Goal: Task Accomplishment & Management: Manage account settings

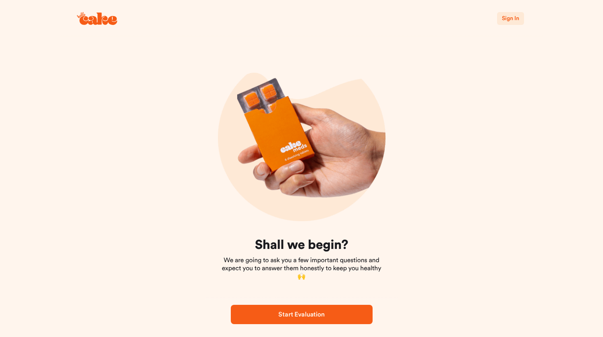
click at [510, 17] on span "Sign In" at bounding box center [510, 19] width 17 height 6
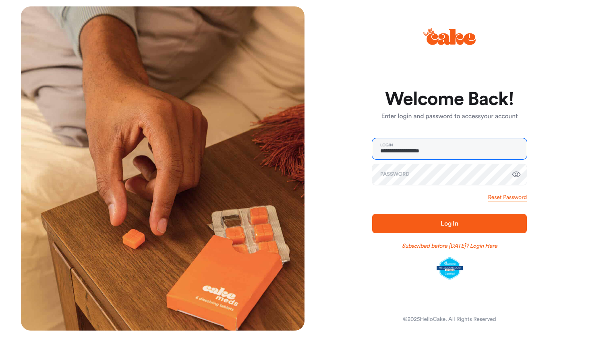
type input "**********"
click at [449, 223] on button "Log In" at bounding box center [449, 223] width 155 height 19
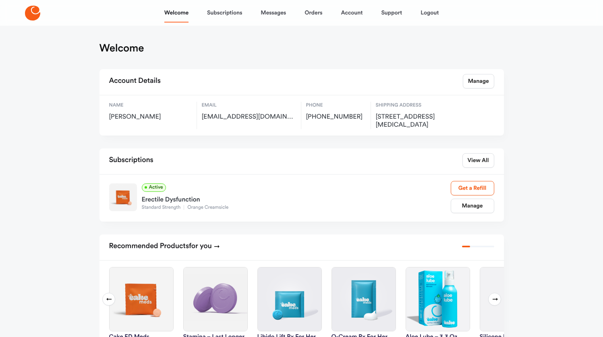
click at [51, 217] on div "Welcome Subscriptions Messages Orders Account Support Logout Welcome Account De…" at bounding box center [301, 321] width 603 height 643
click at [69, 165] on div "Welcome Subscriptions Messages Orders Account Support Logout Welcome Account De…" at bounding box center [301, 321] width 603 height 643
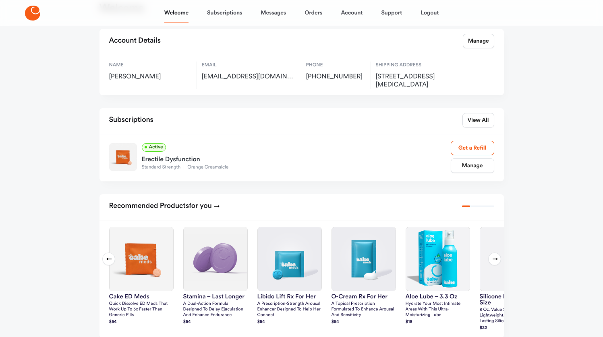
scroll to position [41, 0]
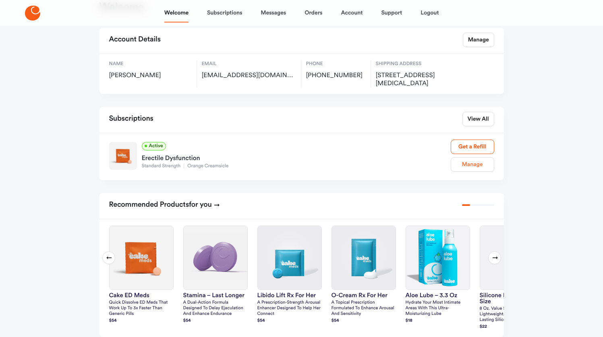
click at [469, 167] on link "Manage" at bounding box center [472, 164] width 43 height 14
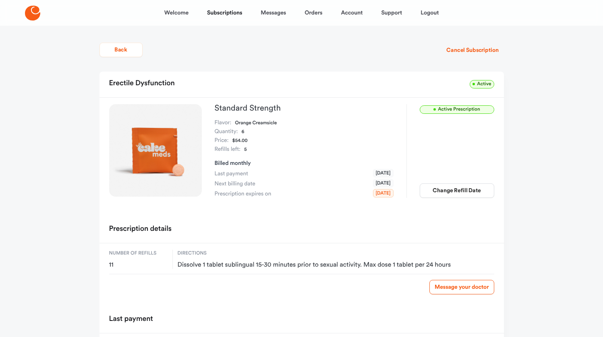
click at [52, 211] on div "Welcome Subscriptions Messages Orders Account Support Logout Back Cancel Subscr…" at bounding box center [301, 208] width 603 height 416
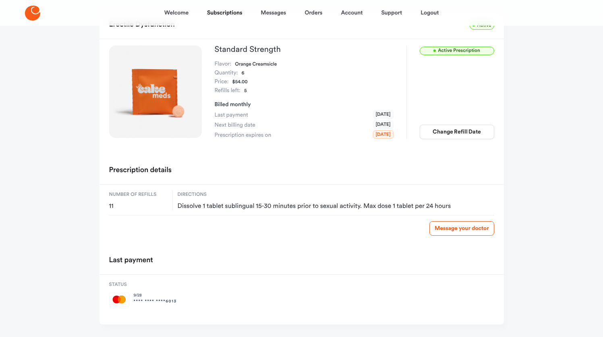
scroll to position [63, 0]
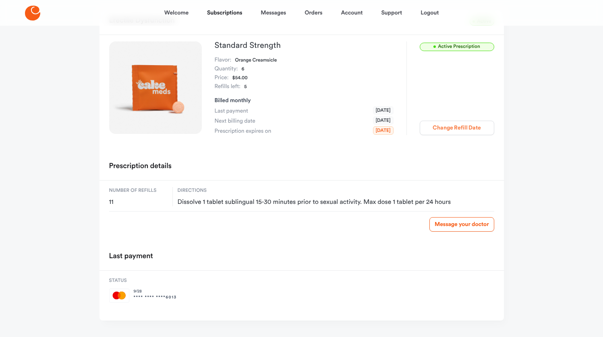
click at [473, 130] on button "Change Refill Date" at bounding box center [457, 128] width 74 height 14
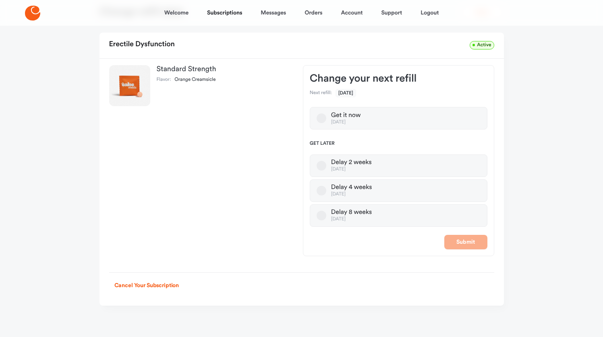
click at [320, 167] on button "Delay 2 weeks [DATE]" at bounding box center [321, 166] width 10 height 10
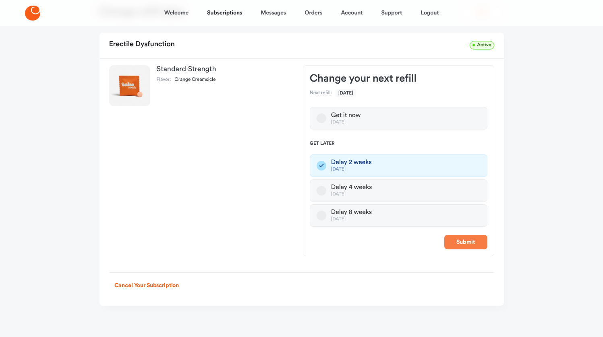
click at [457, 246] on button "Submit" at bounding box center [465, 242] width 43 height 14
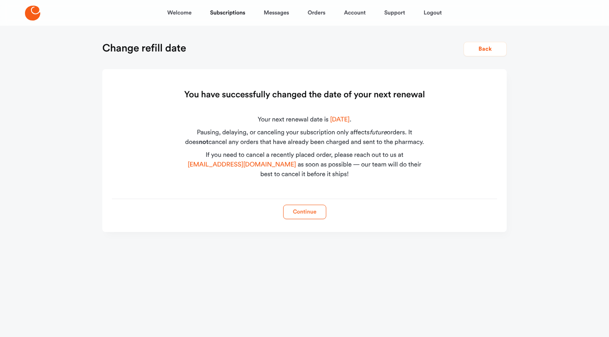
click at [306, 216] on button "Continue" at bounding box center [304, 212] width 43 height 14
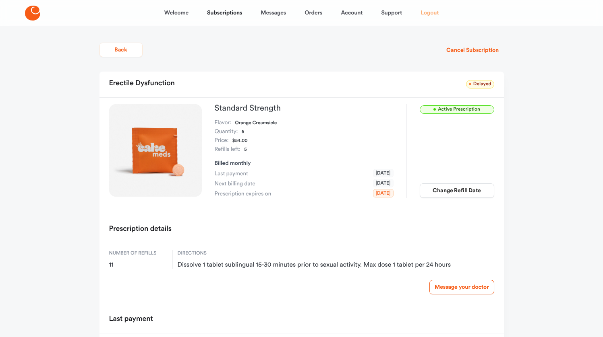
click at [433, 13] on link "Logout" at bounding box center [429, 12] width 18 height 19
